Goal: Download file/media

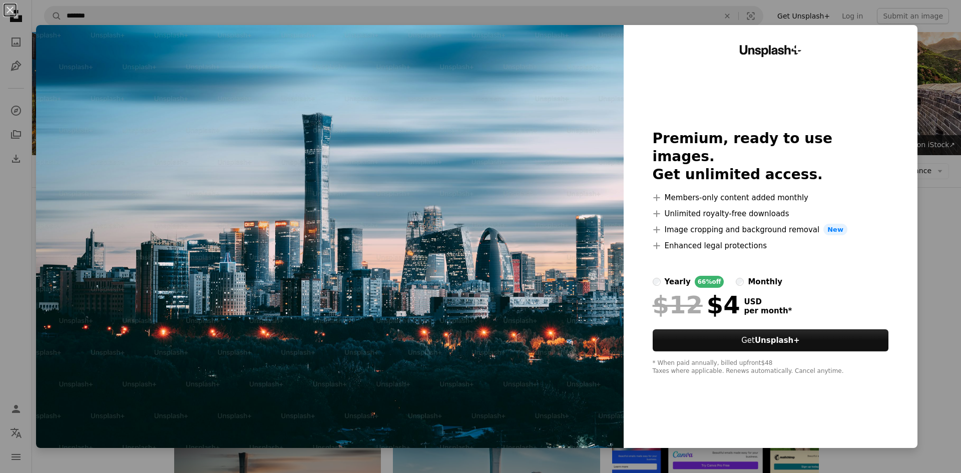
click at [921, 58] on div "An X shape Unsplash+ Premium, ready to use images. Get unlimited access. A plus…" at bounding box center [480, 236] width 961 height 473
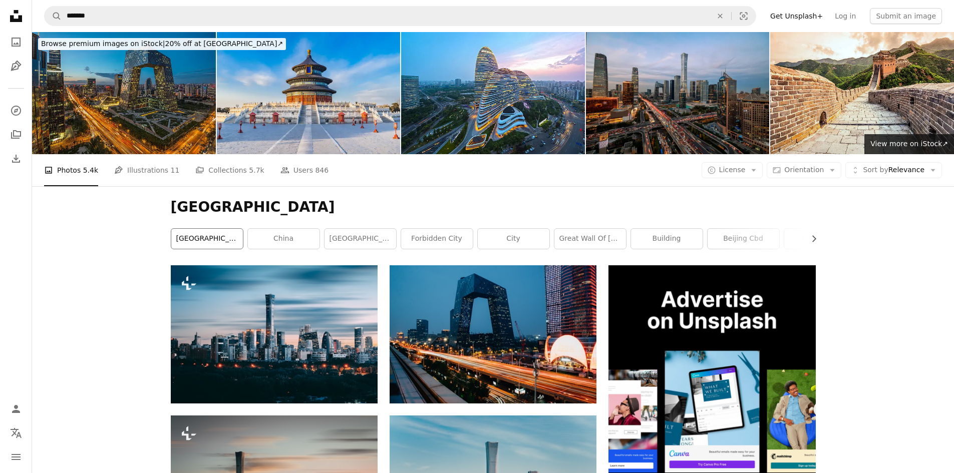
click at [218, 229] on link "[GEOGRAPHIC_DATA]" at bounding box center [207, 239] width 72 height 20
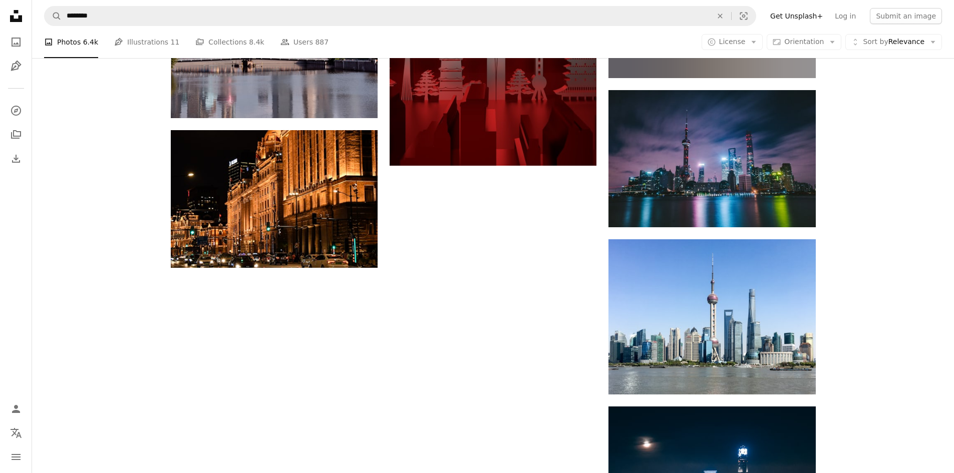
scroll to position [1420, 0]
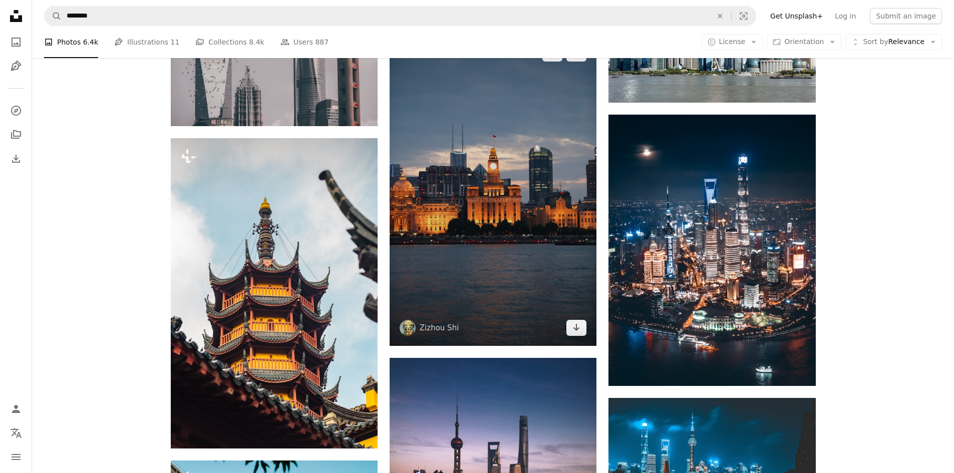
scroll to position [1470, 0]
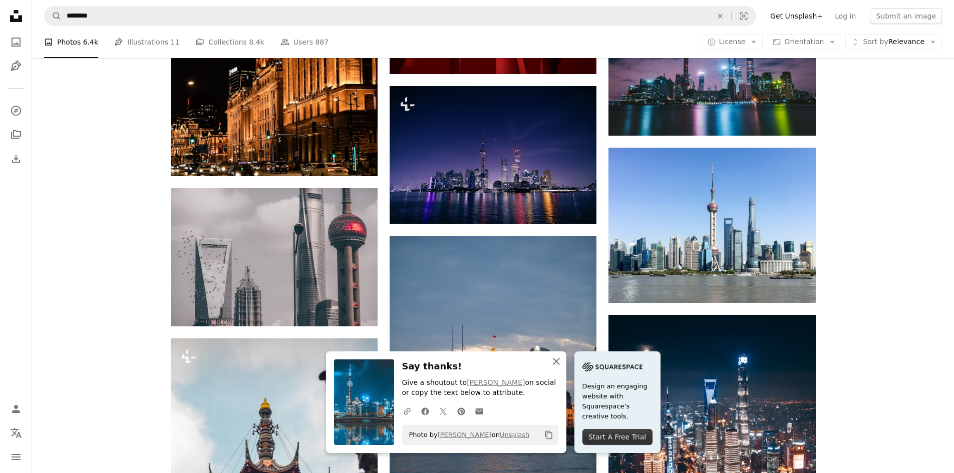
click at [560, 362] on icon "button" at bounding box center [556, 361] width 7 height 7
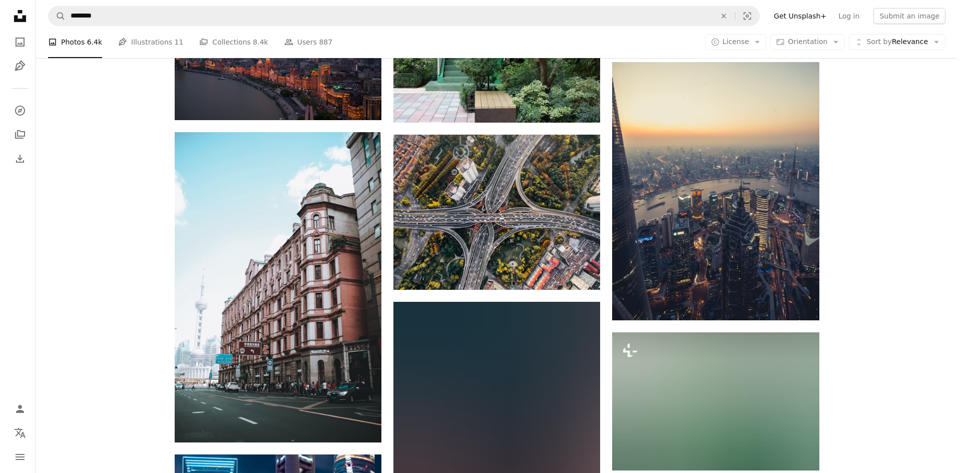
scroll to position [9982, 0]
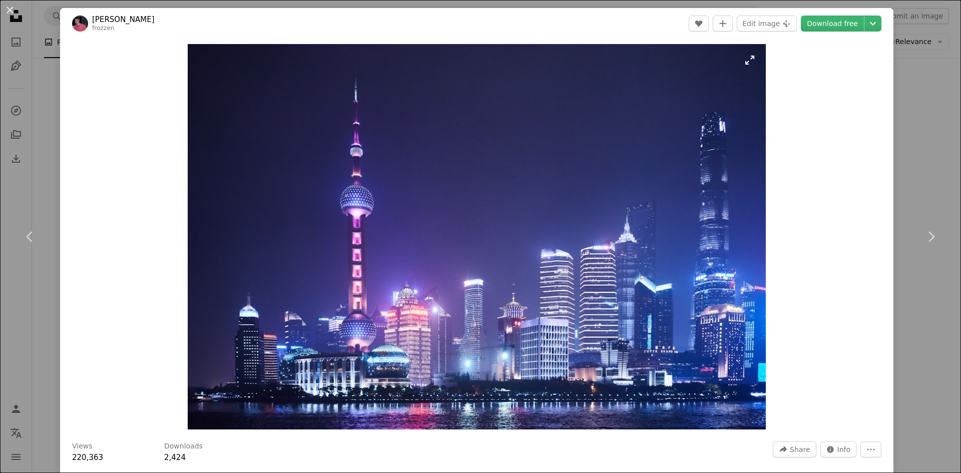
click at [586, 215] on img "Zoom in on this image" at bounding box center [477, 237] width 578 height 386
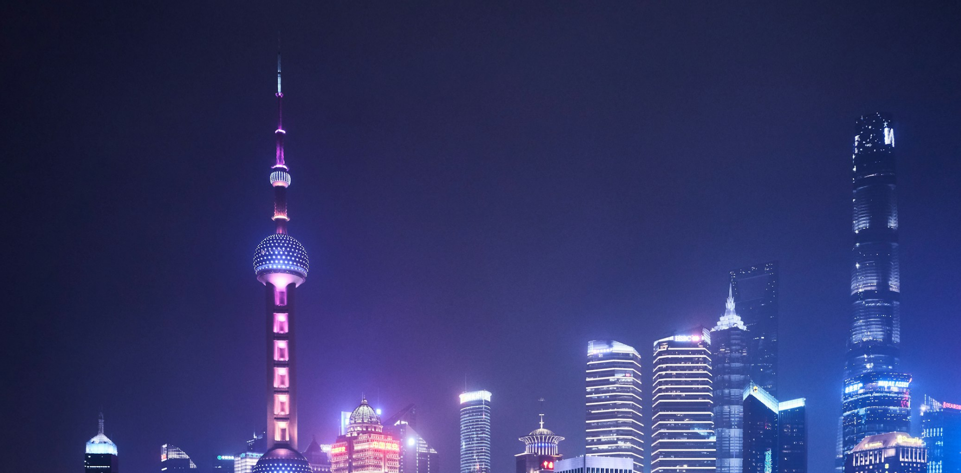
scroll to position [80, 0]
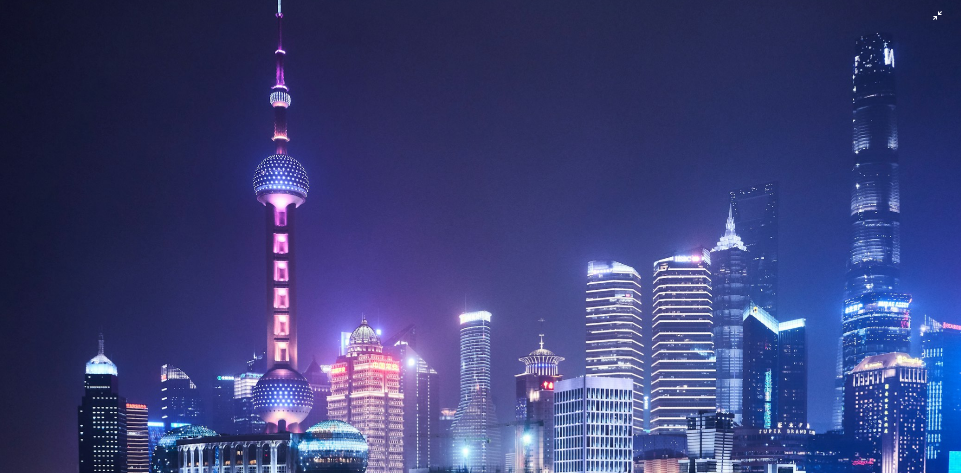
click at [394, 208] on img "Zoom out on this image" at bounding box center [480, 241] width 962 height 642
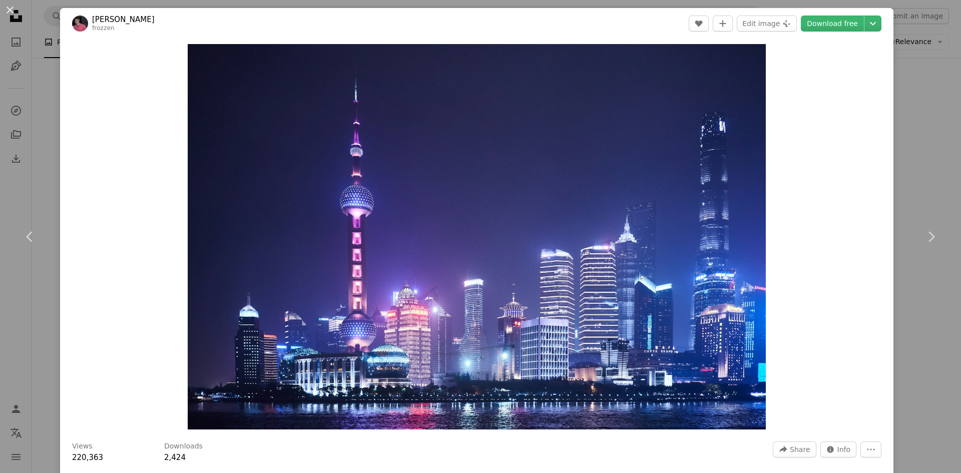
click at [394, 208] on img "Zoom in on this image" at bounding box center [477, 237] width 578 height 386
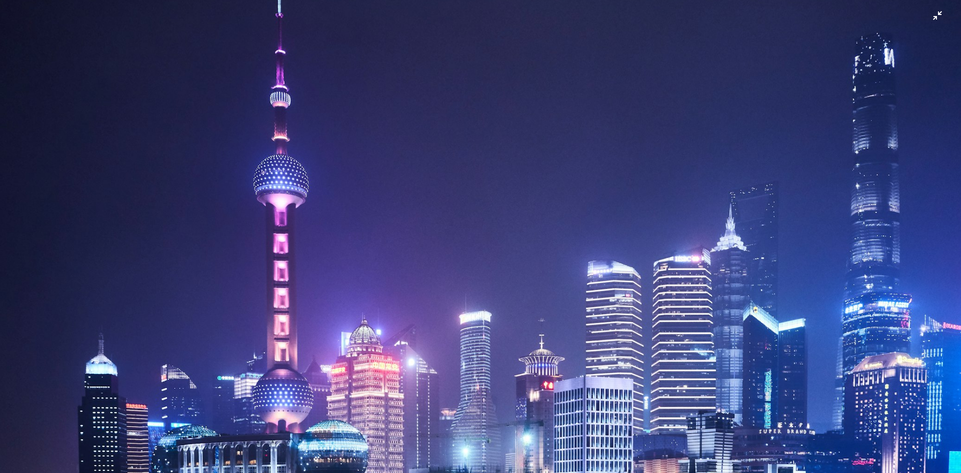
click at [394, 208] on img "Zoom out on this image" at bounding box center [480, 241] width 962 height 642
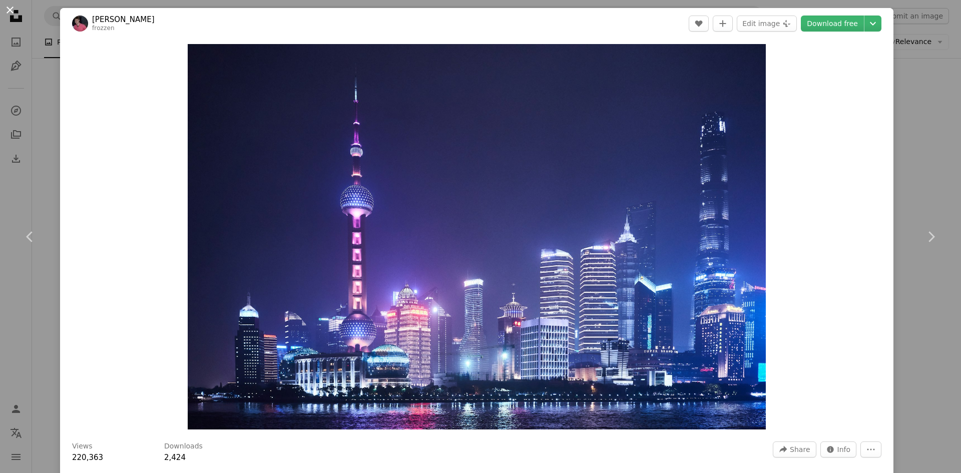
click at [14, 11] on button "An X shape" at bounding box center [10, 10] width 12 height 12
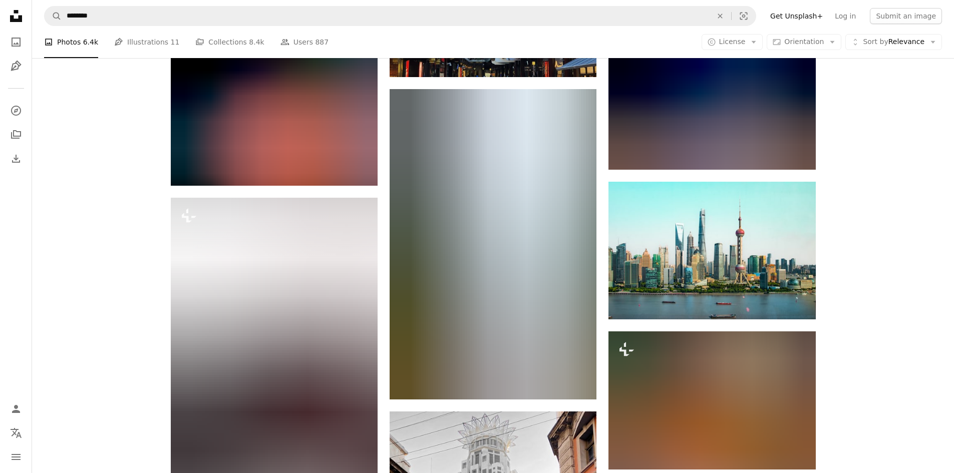
scroll to position [13789, 0]
